Goal: Task Accomplishment & Management: Use online tool/utility

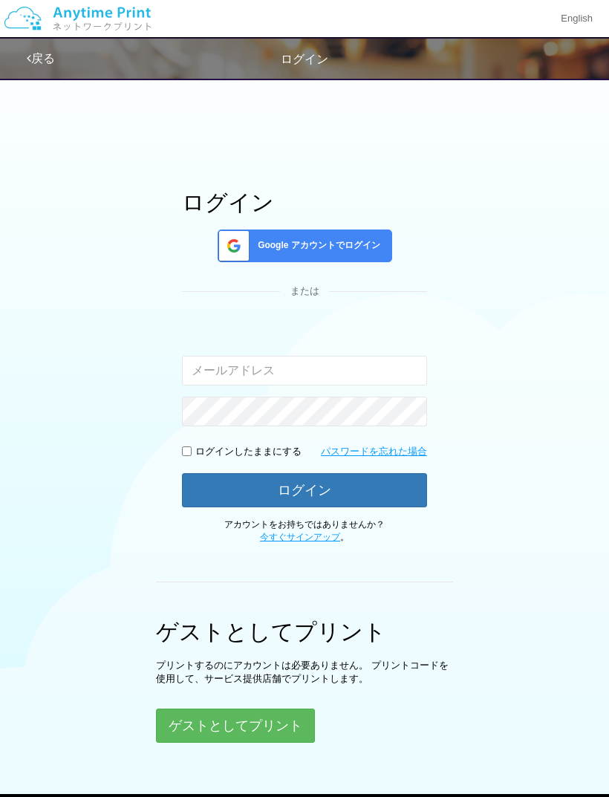
click at [256, 722] on button "ゲストとしてプリント" at bounding box center [235, 725] width 159 height 34
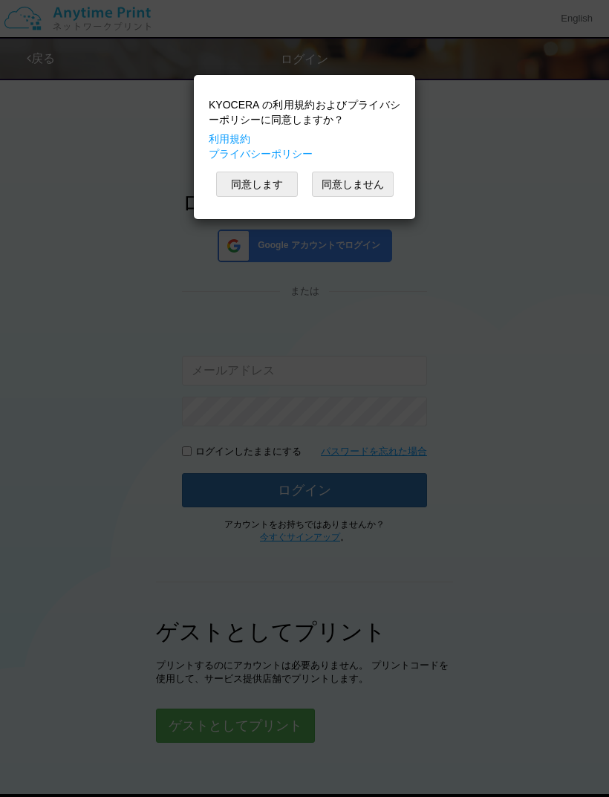
click at [255, 187] on button "同意します" at bounding box center [257, 184] width 82 height 25
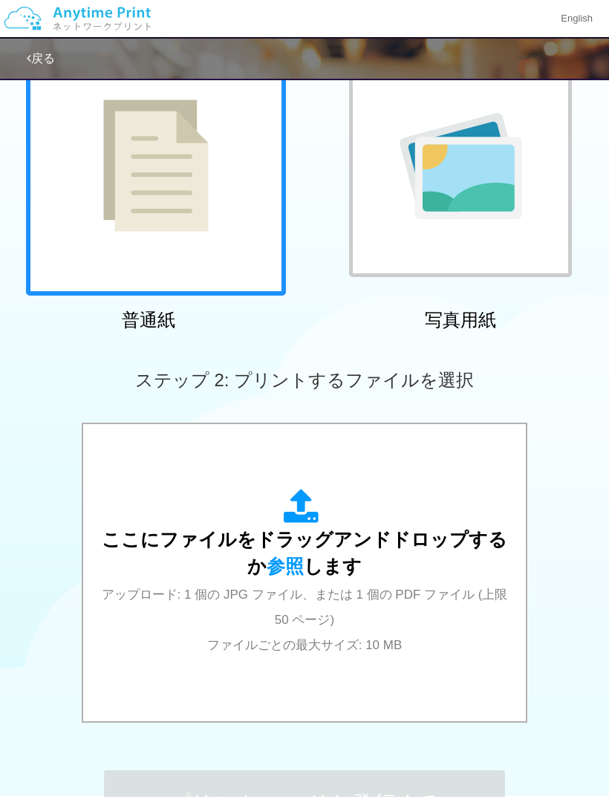
scroll to position [140, 0]
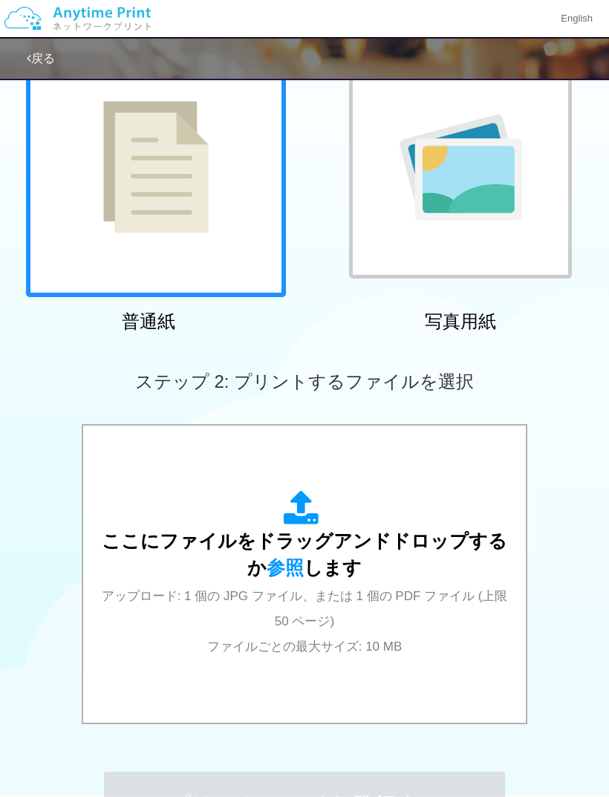
click at [279, 572] on span "参照" at bounding box center [285, 567] width 37 height 21
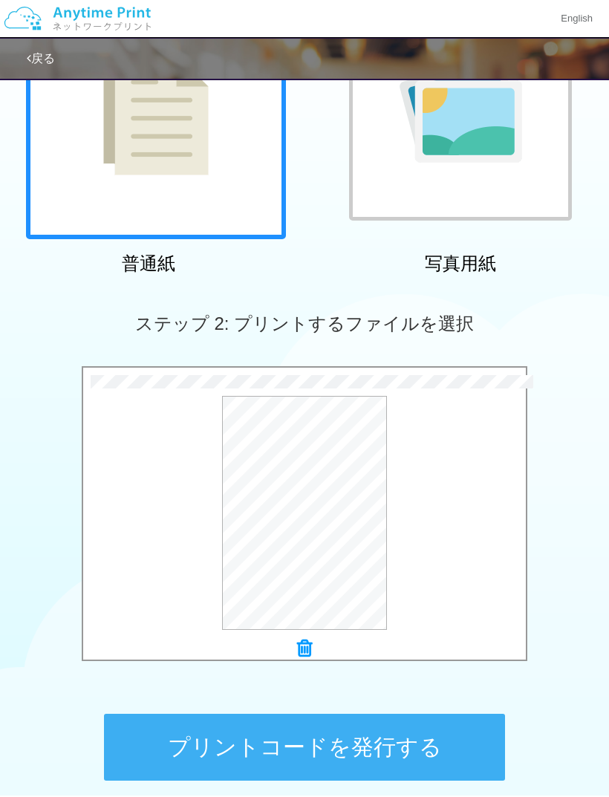
scroll to position [282, 0]
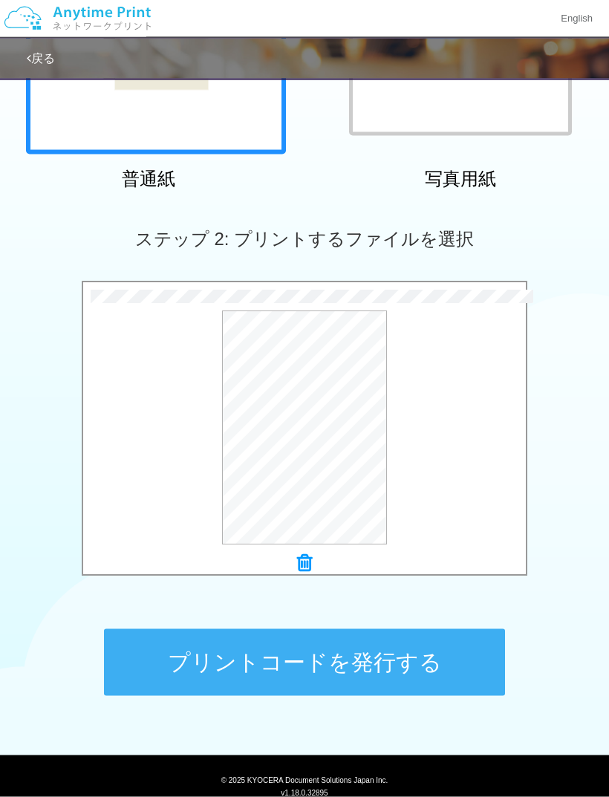
click at [412, 653] on button "プリントコードを発行する" at bounding box center [304, 662] width 401 height 67
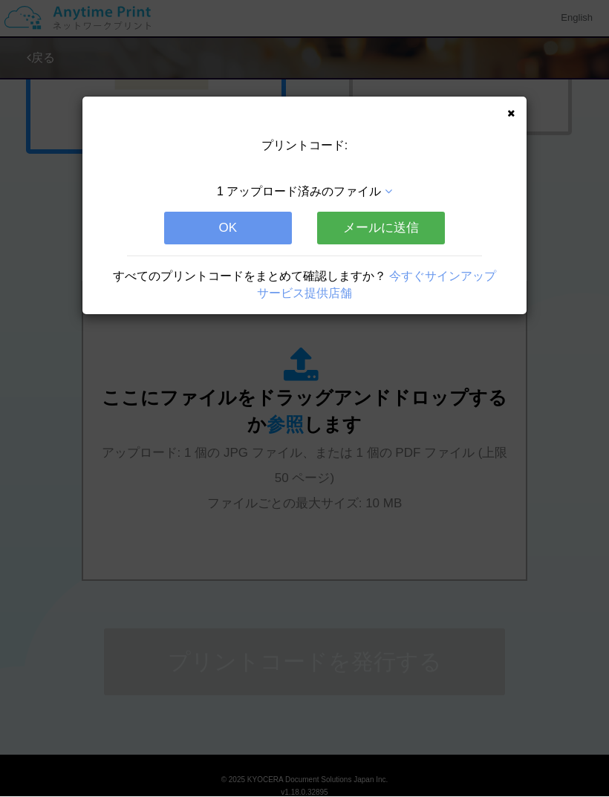
scroll to position [0, 0]
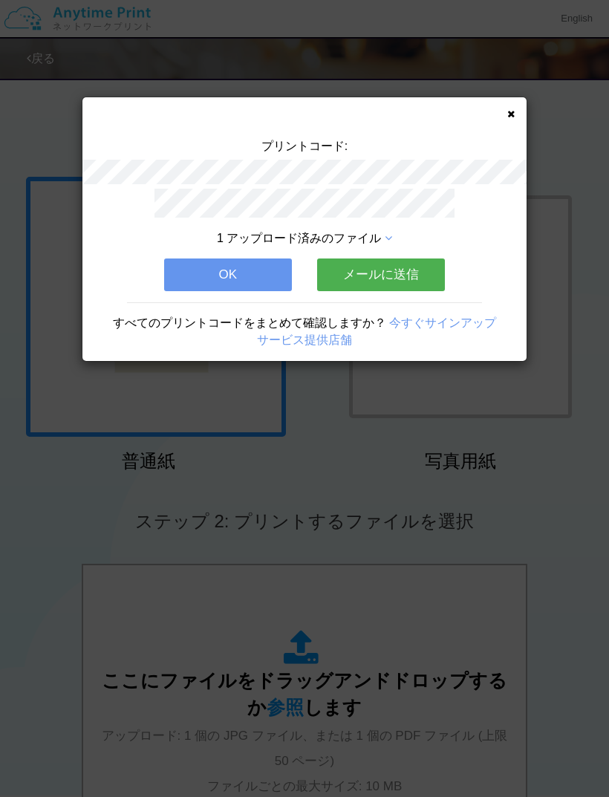
click at [223, 265] on button "OK" at bounding box center [228, 274] width 128 height 33
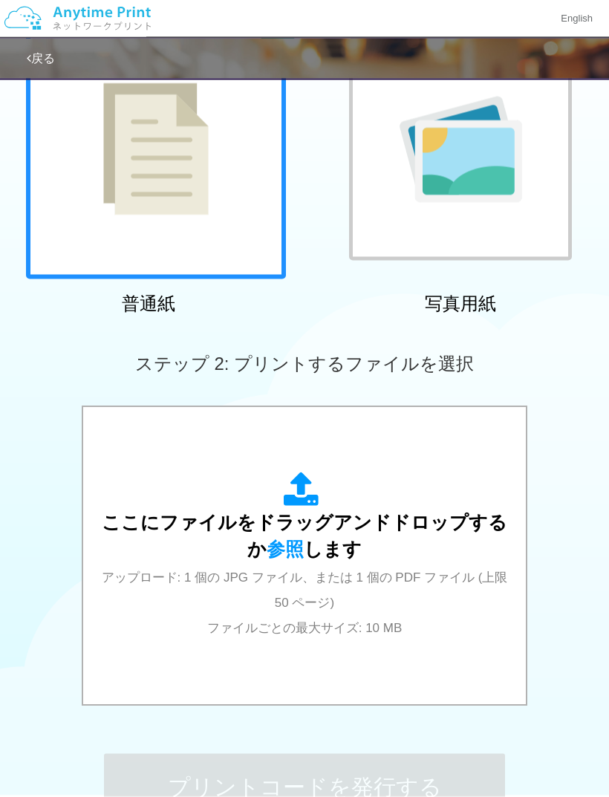
scroll to position [155, 0]
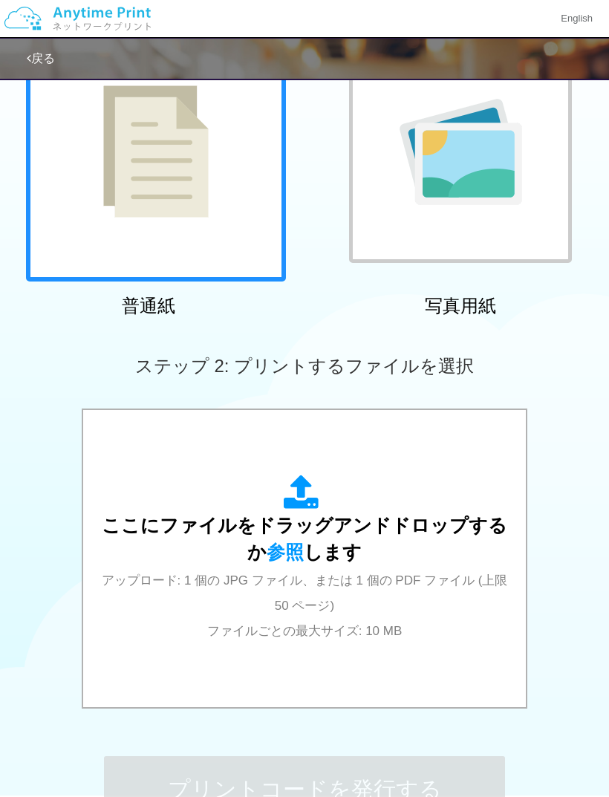
click at [273, 544] on span "参照" at bounding box center [285, 551] width 37 height 21
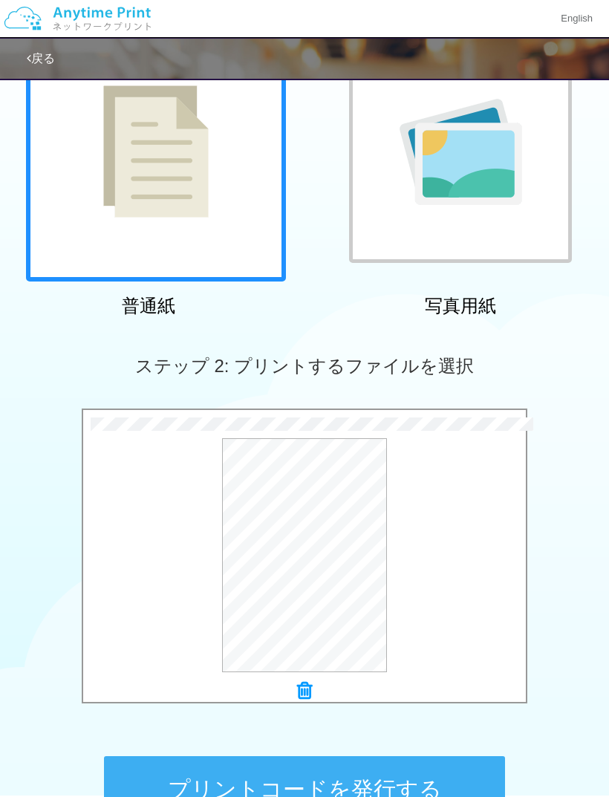
click at [146, 778] on button "プリントコードを発行する" at bounding box center [304, 789] width 401 height 67
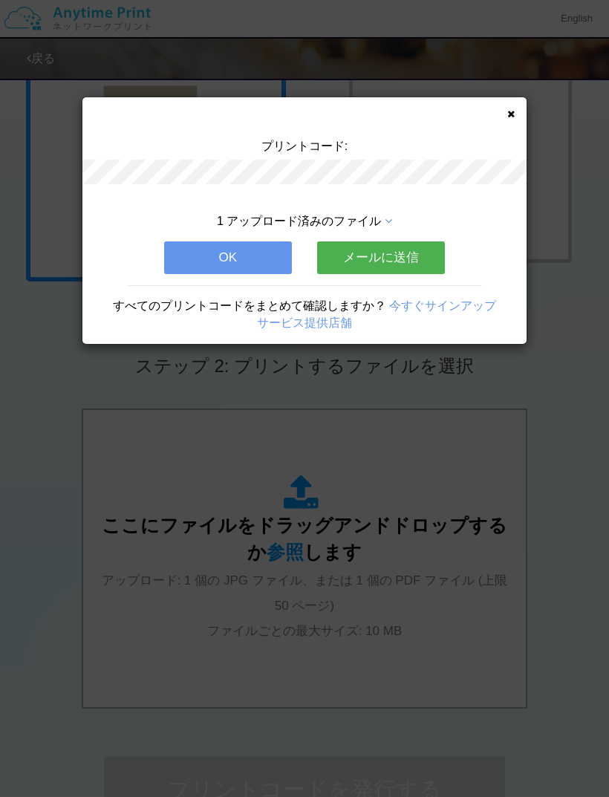
scroll to position [0, 0]
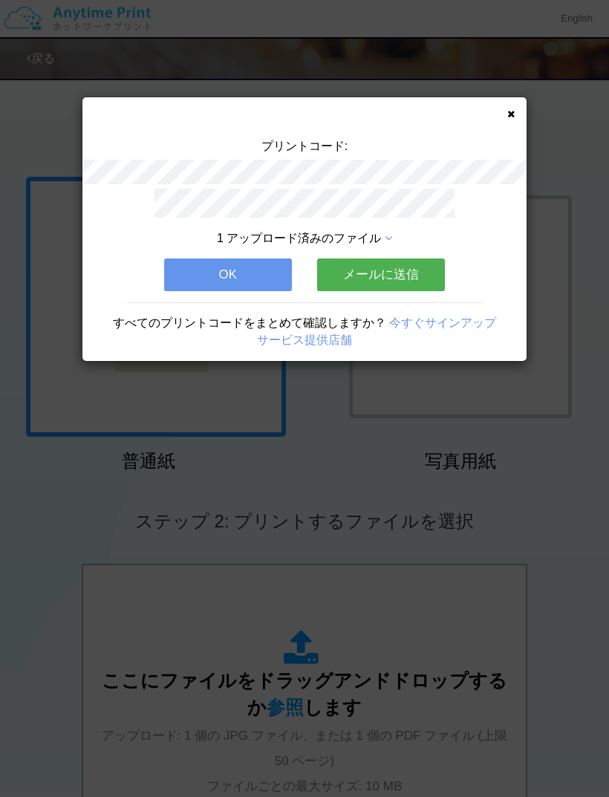
click at [248, 268] on button "OK" at bounding box center [228, 274] width 128 height 33
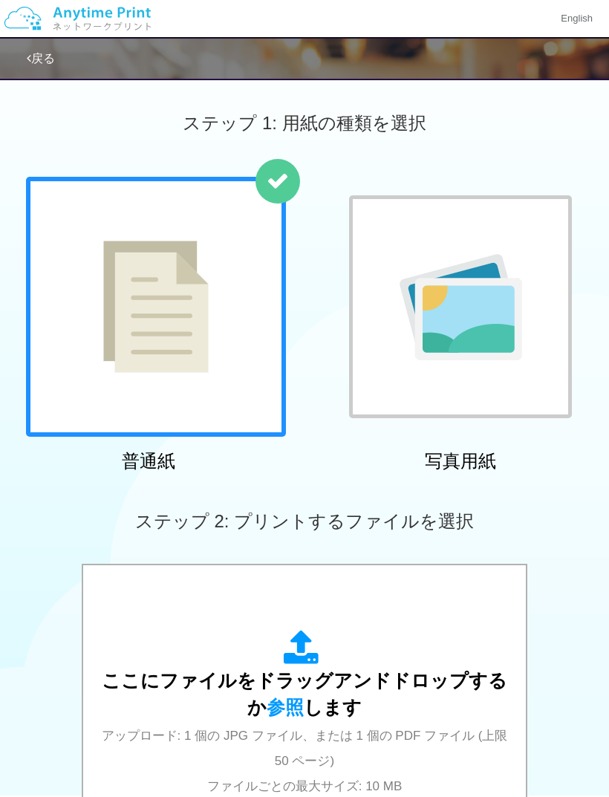
click at [253, 229] on div at bounding box center [156, 307] width 260 height 260
click at [42, 62] on link "戻る" at bounding box center [41, 58] width 28 height 13
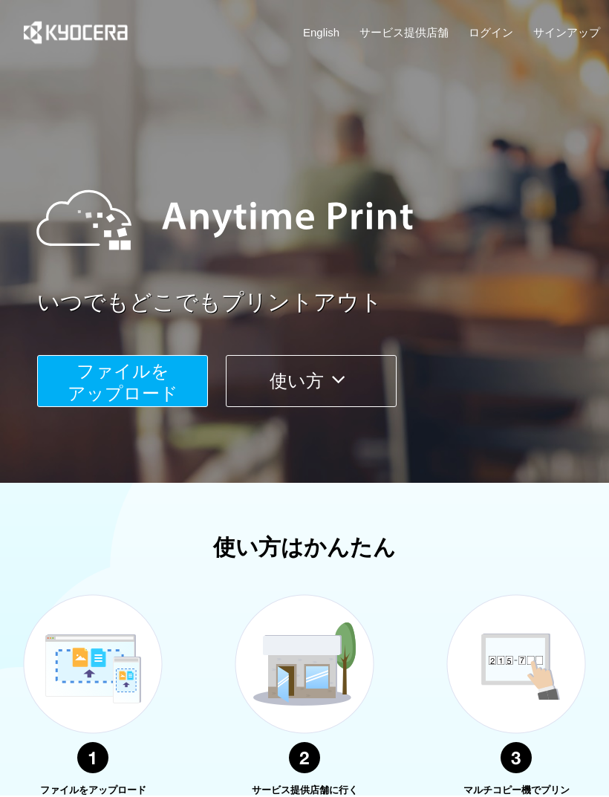
click at [148, 376] on span "ファイルを ​​アップロード" at bounding box center [123, 382] width 111 height 42
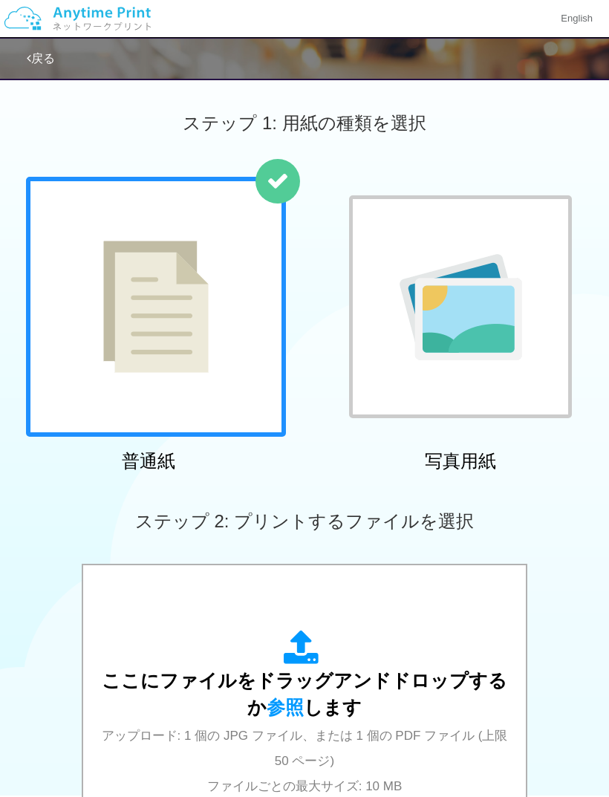
click at [276, 710] on span "参照" at bounding box center [285, 706] width 37 height 21
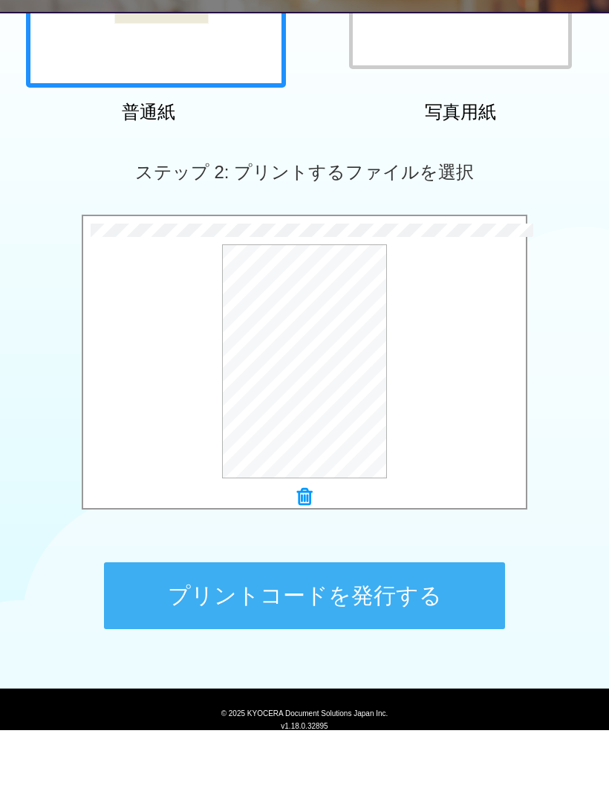
scroll to position [282, 0]
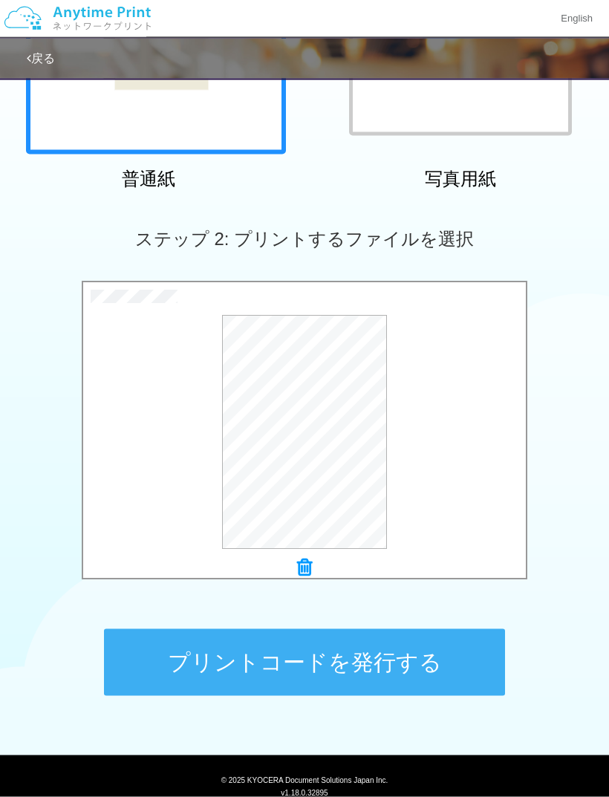
click at [368, 661] on button "プリントコードを発行する" at bounding box center [304, 662] width 401 height 67
